Goal: Task Accomplishment & Management: Use online tool/utility

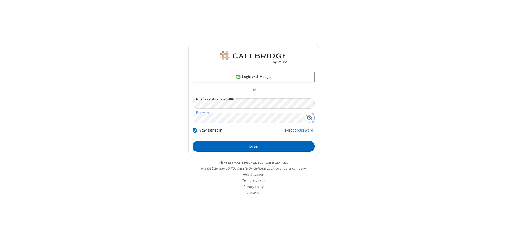
click at [253, 146] on button "Login" at bounding box center [253, 146] width 122 height 11
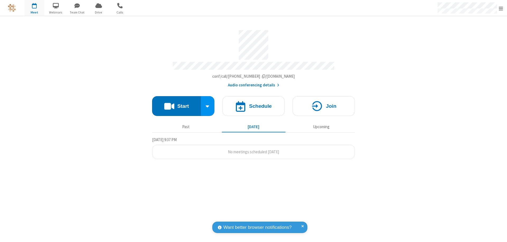
click at [176, 103] on button "Start" at bounding box center [176, 106] width 49 height 20
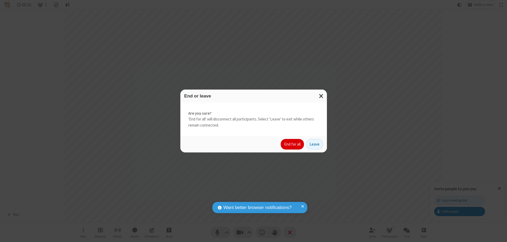
click at [293, 144] on button "End for all" at bounding box center [292, 144] width 23 height 11
